Goal: Navigation & Orientation: Go to known website

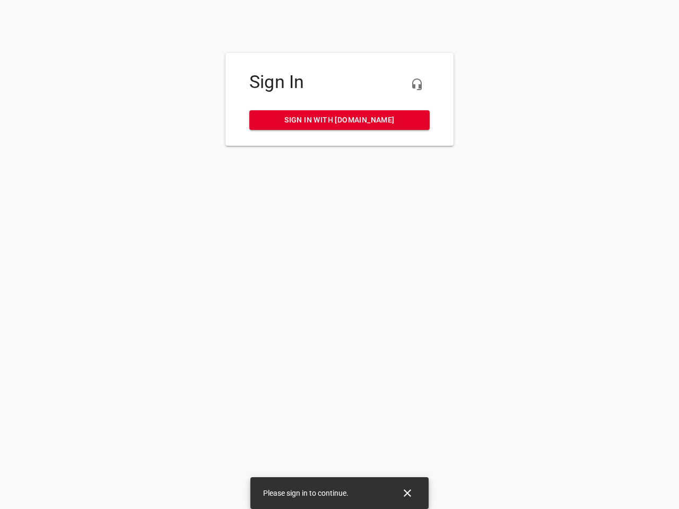
click at [417, 84] on icon "button" at bounding box center [416, 84] width 13 height 13
click at [407, 493] on icon "Close" at bounding box center [407, 492] width 7 height 7
